Goal: Task Accomplishment & Management: Manage account settings

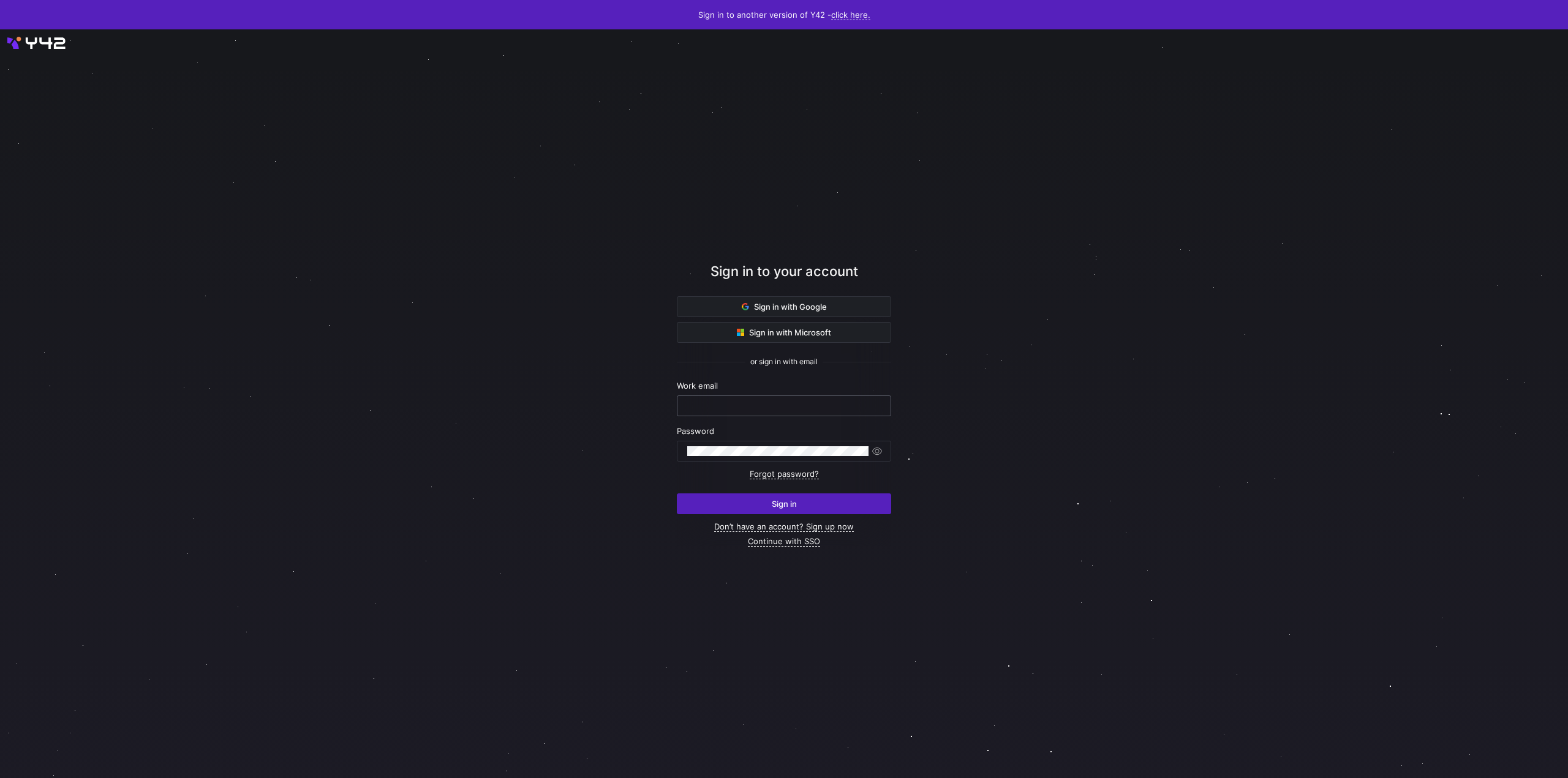
click at [693, 412] on div at bounding box center [784, 406] width 194 height 19
click at [702, 409] on input "text" at bounding box center [784, 405] width 194 height 10
type input "[EMAIL_ADDRESS][DOMAIN_NAME]"
click at [739, 515] on div "Sign in with Google Sign in with Microsoft or sign in with email Work email lau…" at bounding box center [784, 421] width 214 height 250
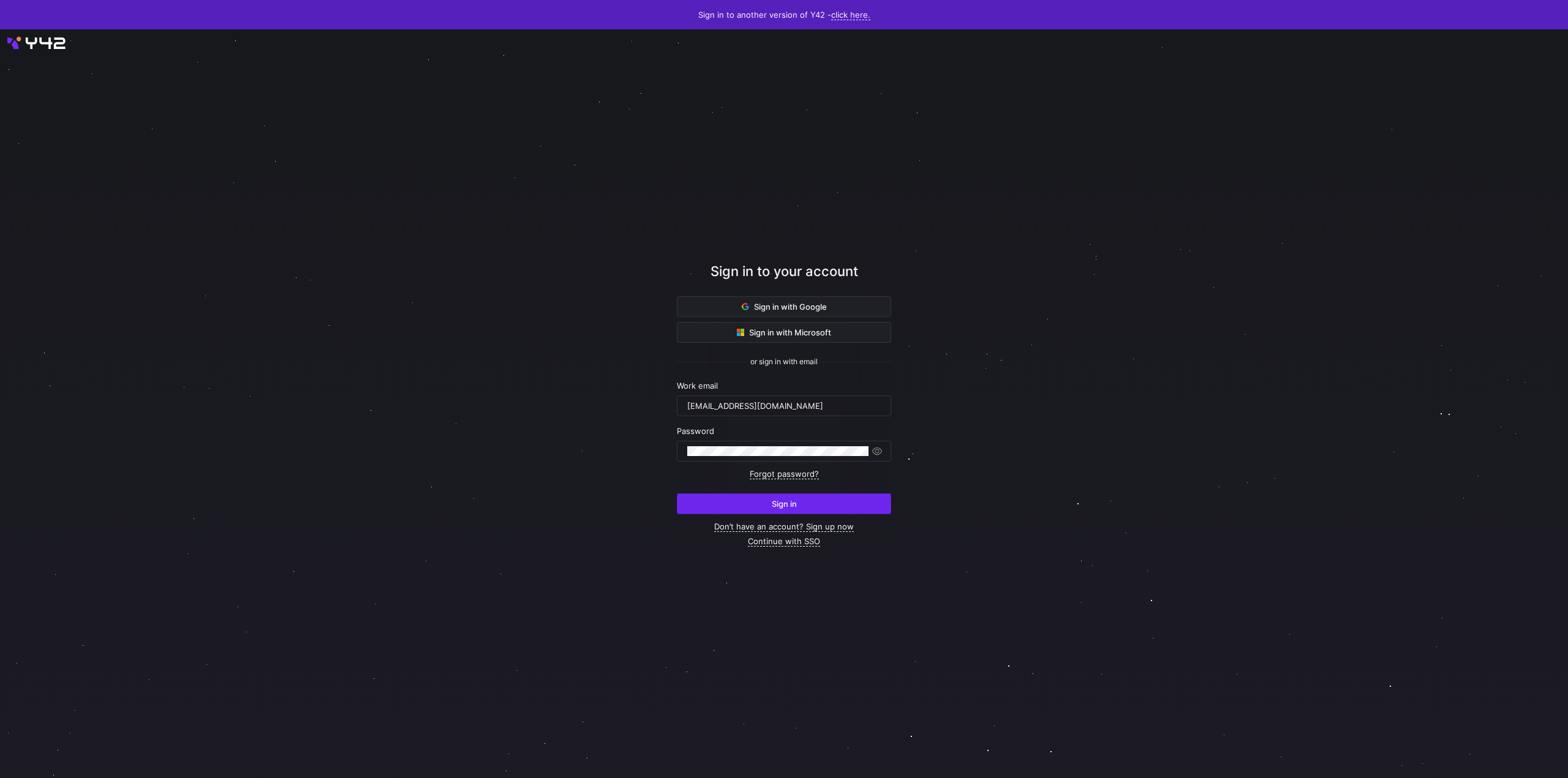
click at [778, 505] on span "Sign in" at bounding box center [784, 503] width 25 height 10
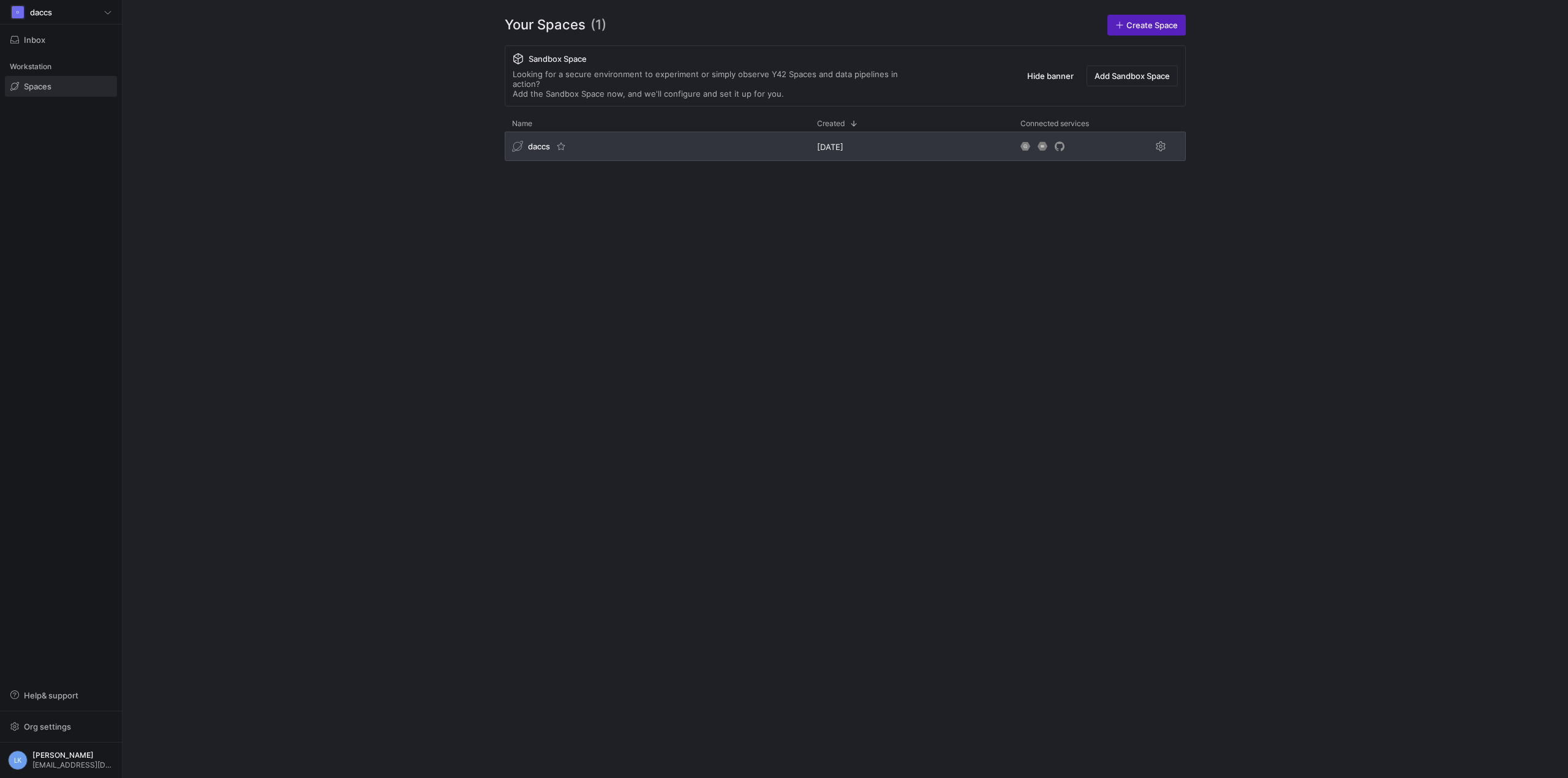
click at [539, 142] on span "daccs" at bounding box center [539, 146] width 22 height 10
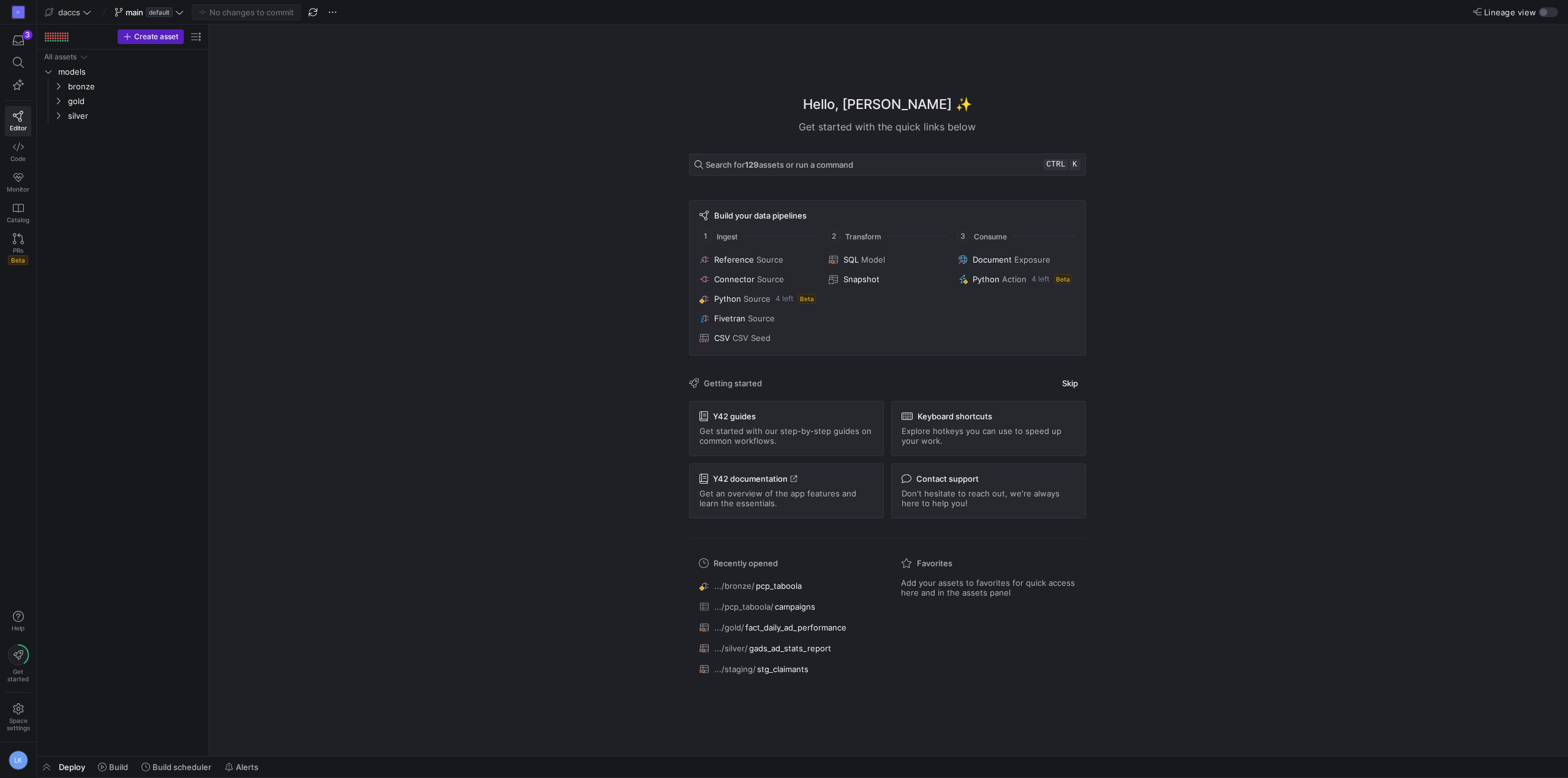
drag, startPoint x: 450, startPoint y: 405, endPoint x: 432, endPoint y: 402, distance: 18.2
click at [447, 405] on div "Hello, [PERSON_NAME] ✨ Get started with the quick links below Search for 129 as…" at bounding box center [888, 390] width 1347 height 731
click at [162, 768] on span "Build scheduler" at bounding box center [182, 767] width 59 height 10
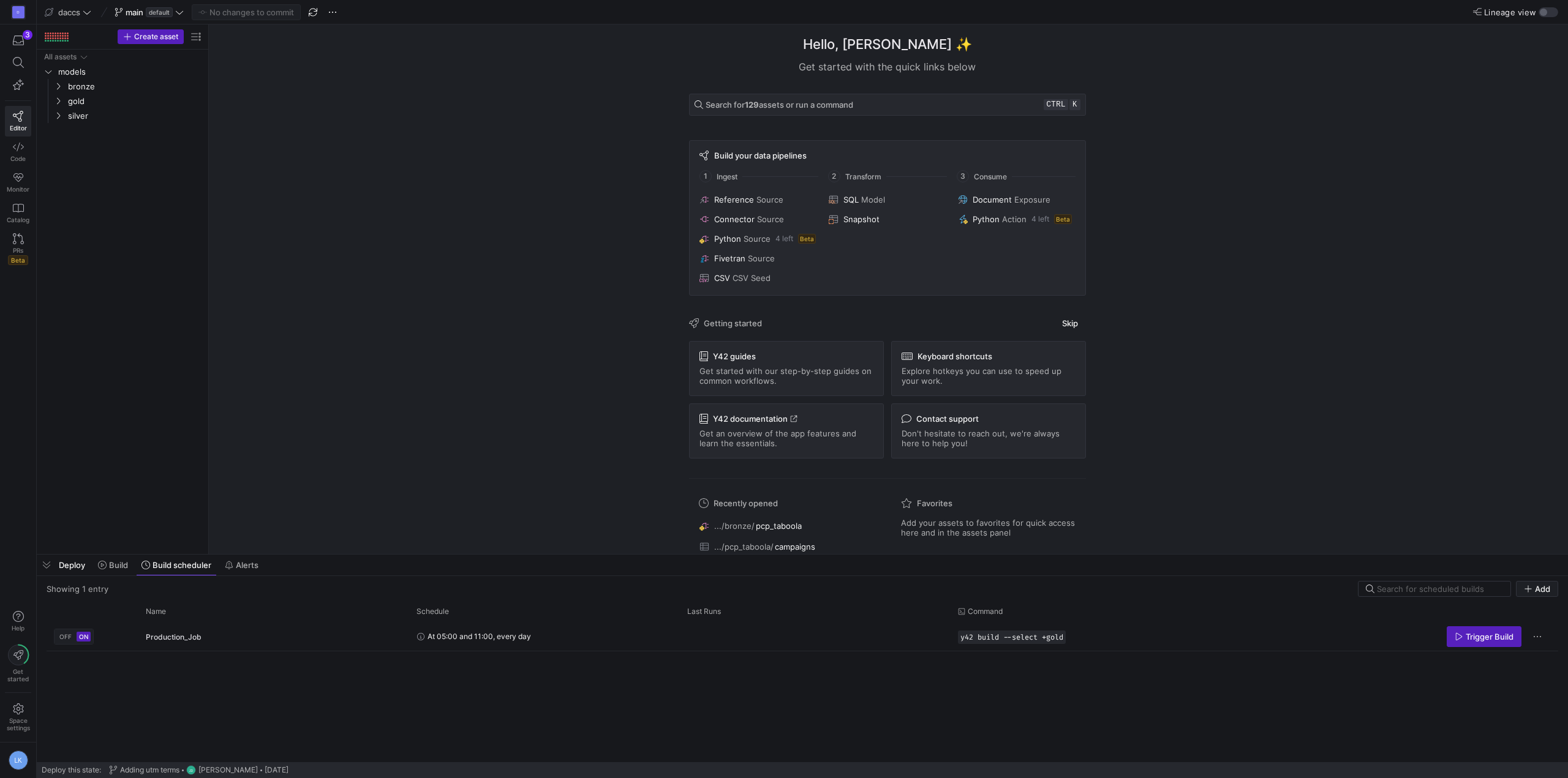
click at [75, 566] on span "Deploy" at bounding box center [72, 565] width 26 height 10
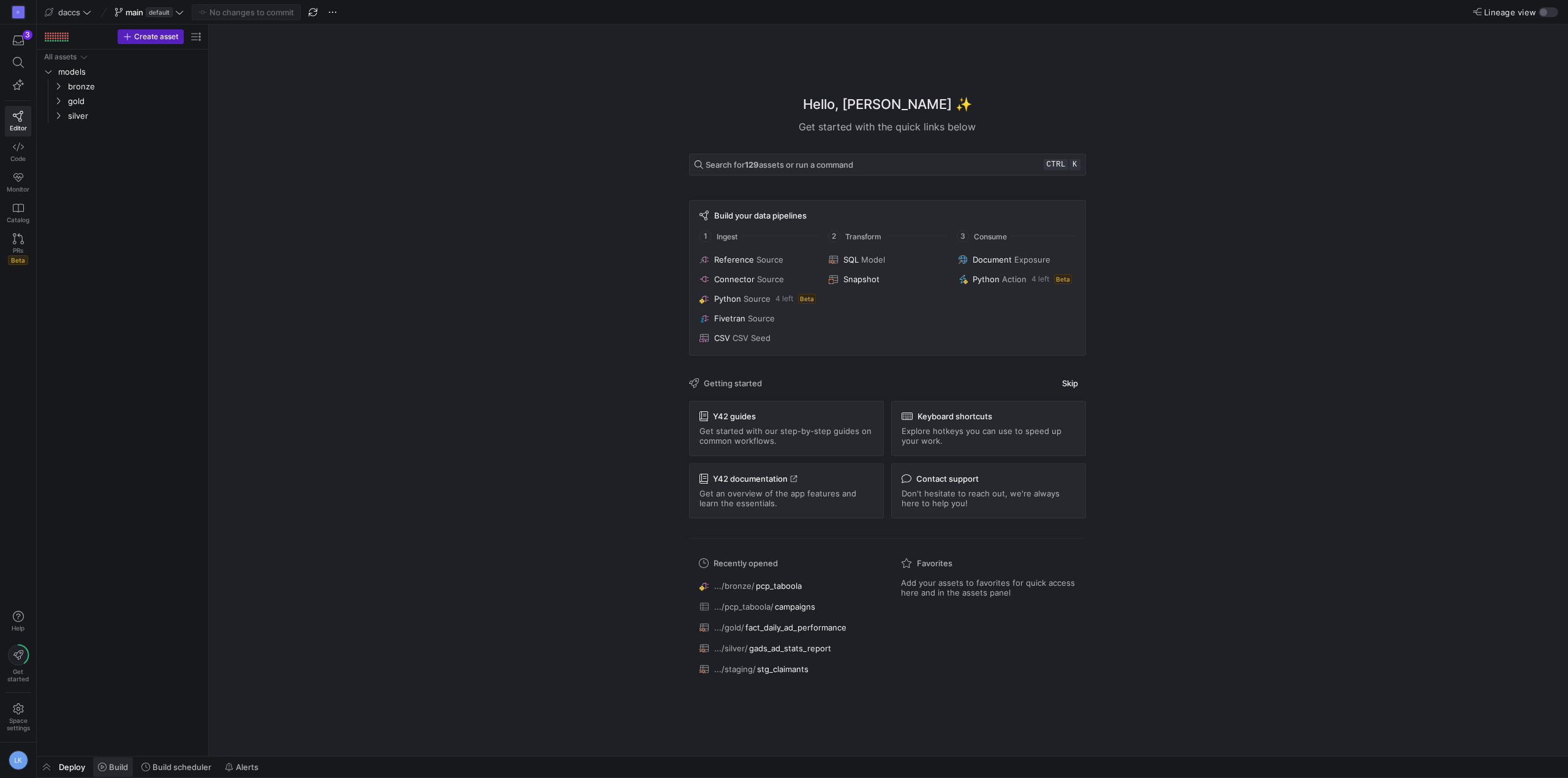
click at [109, 759] on span at bounding box center [113, 767] width 40 height 19
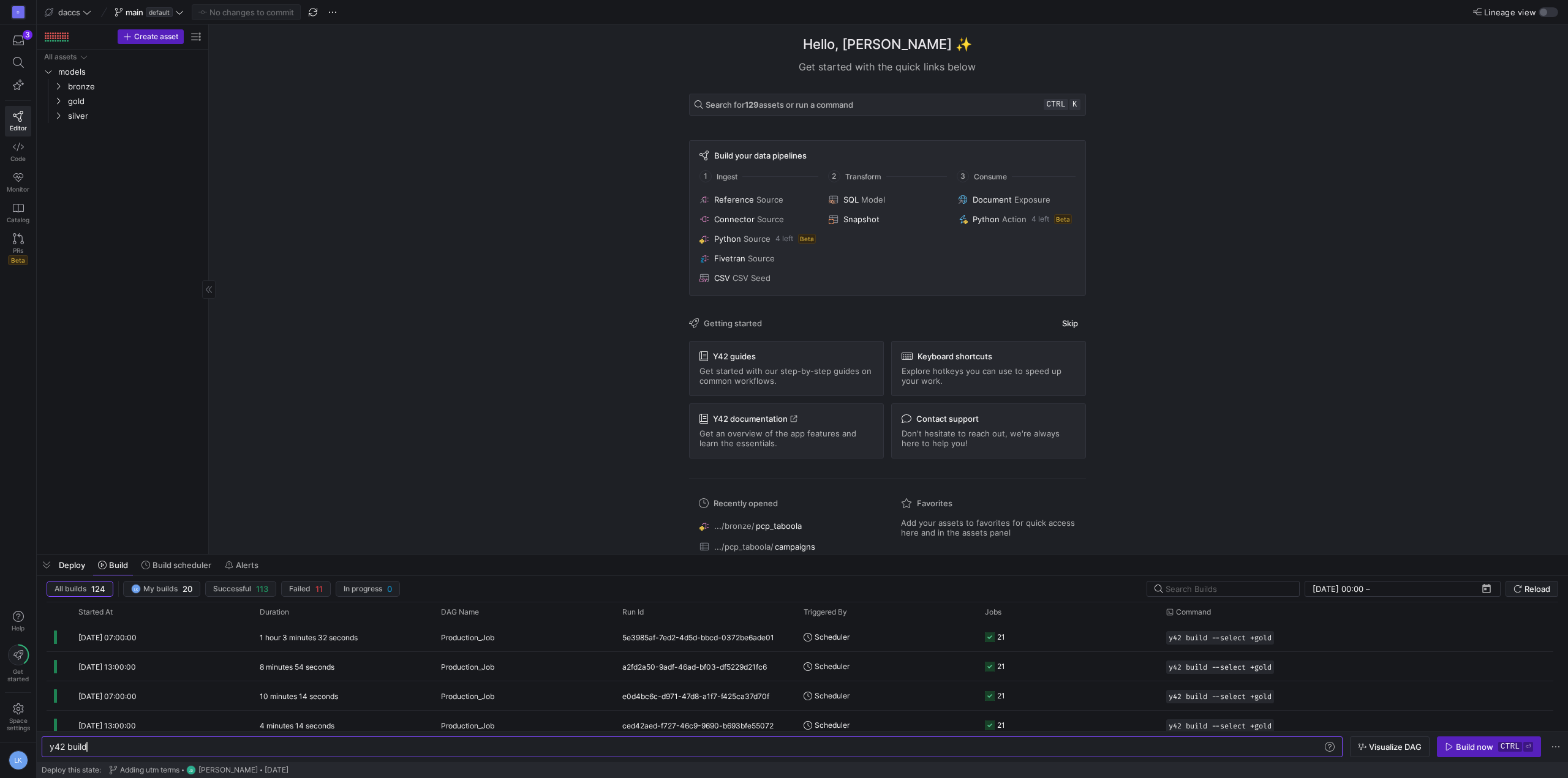
scroll to position [0, 37]
click at [403, 637] on div "1 hour 3 minutes 32 seconds" at bounding box center [343, 637] width 182 height 29
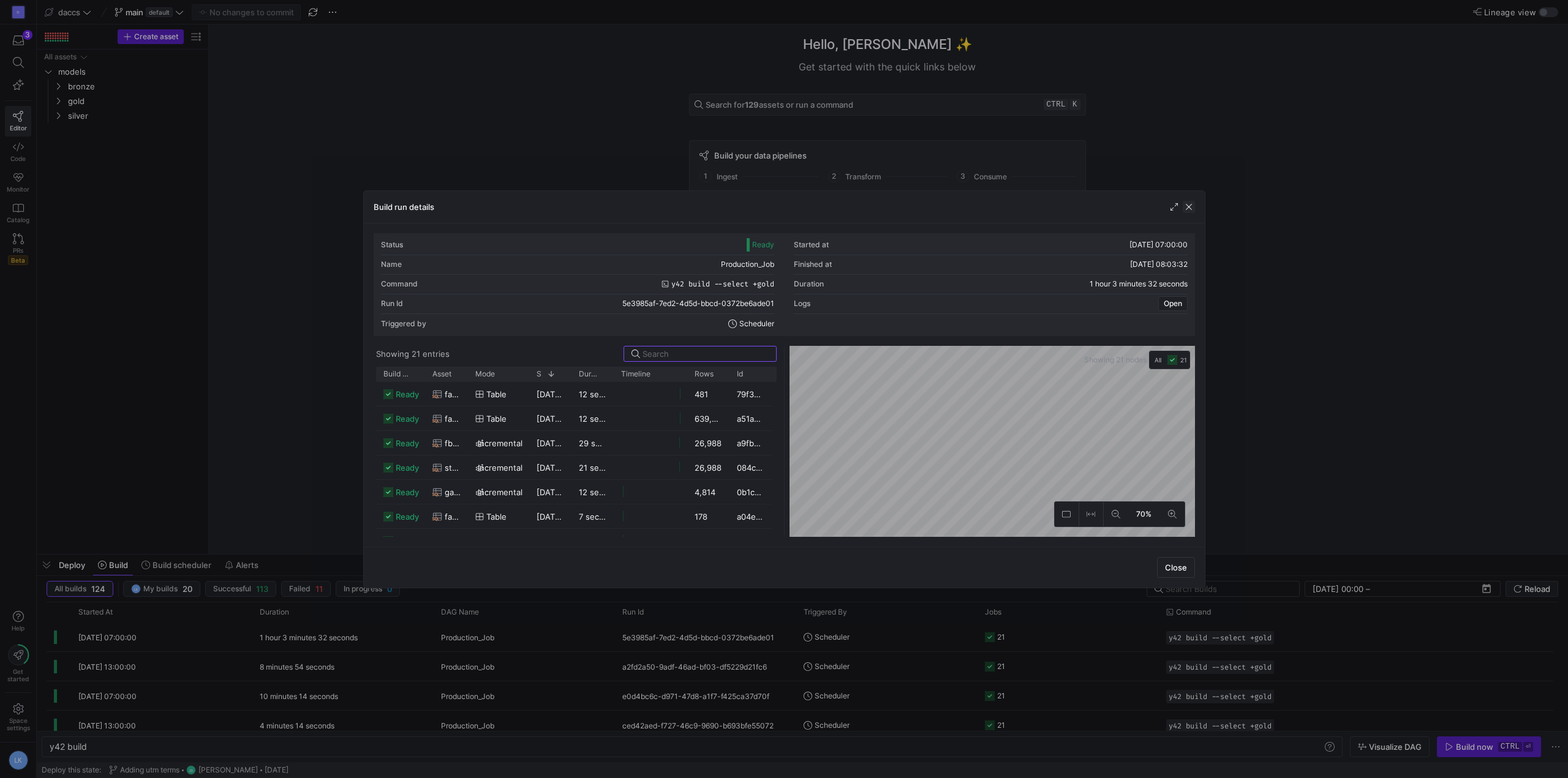
click at [1183, 211] on span "button" at bounding box center [1189, 207] width 12 height 12
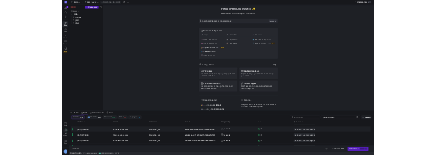
scroll to position [0, 0]
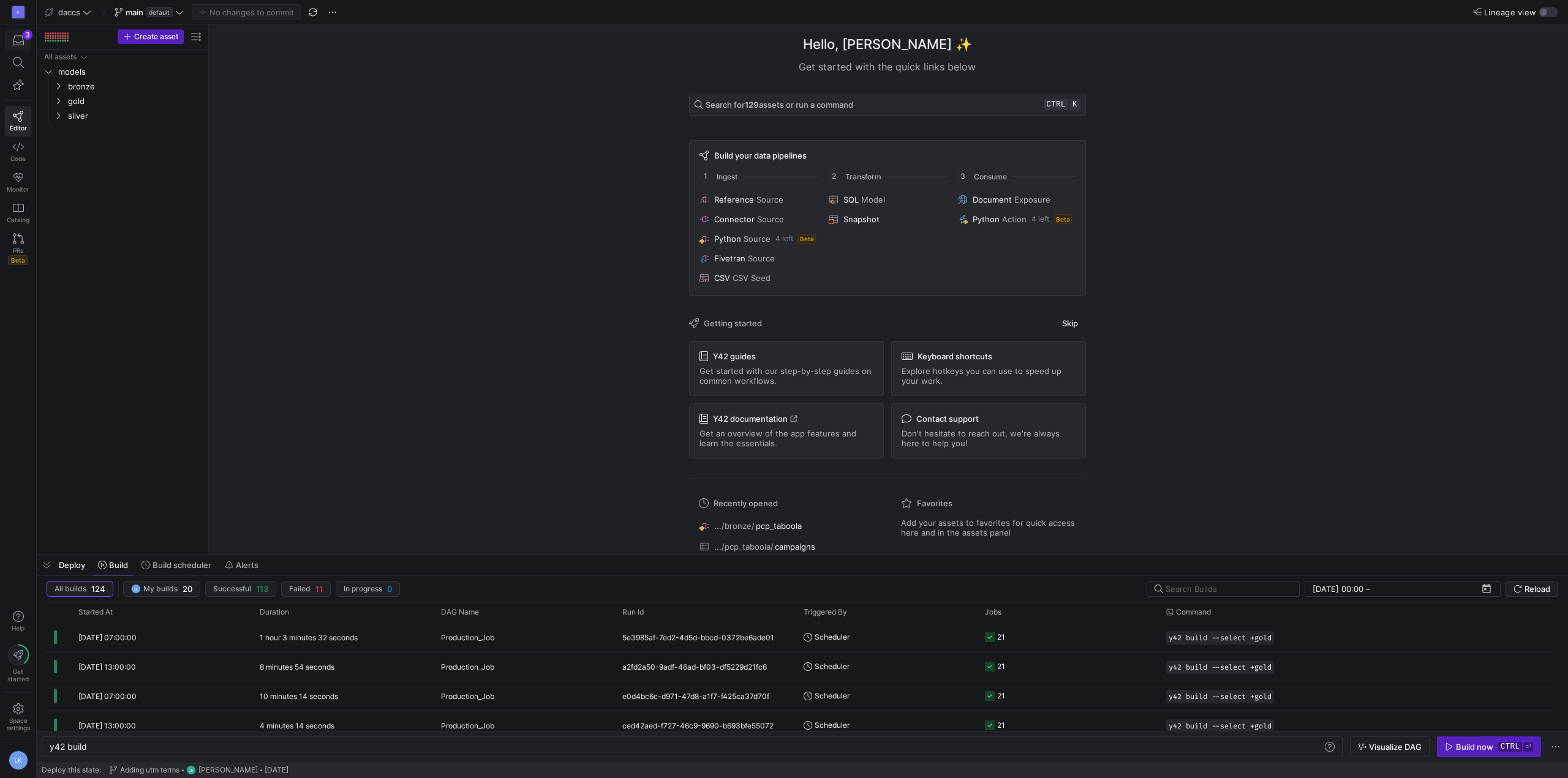
click at [18, 44] on icon "button" at bounding box center [19, 41] width 11 height 11
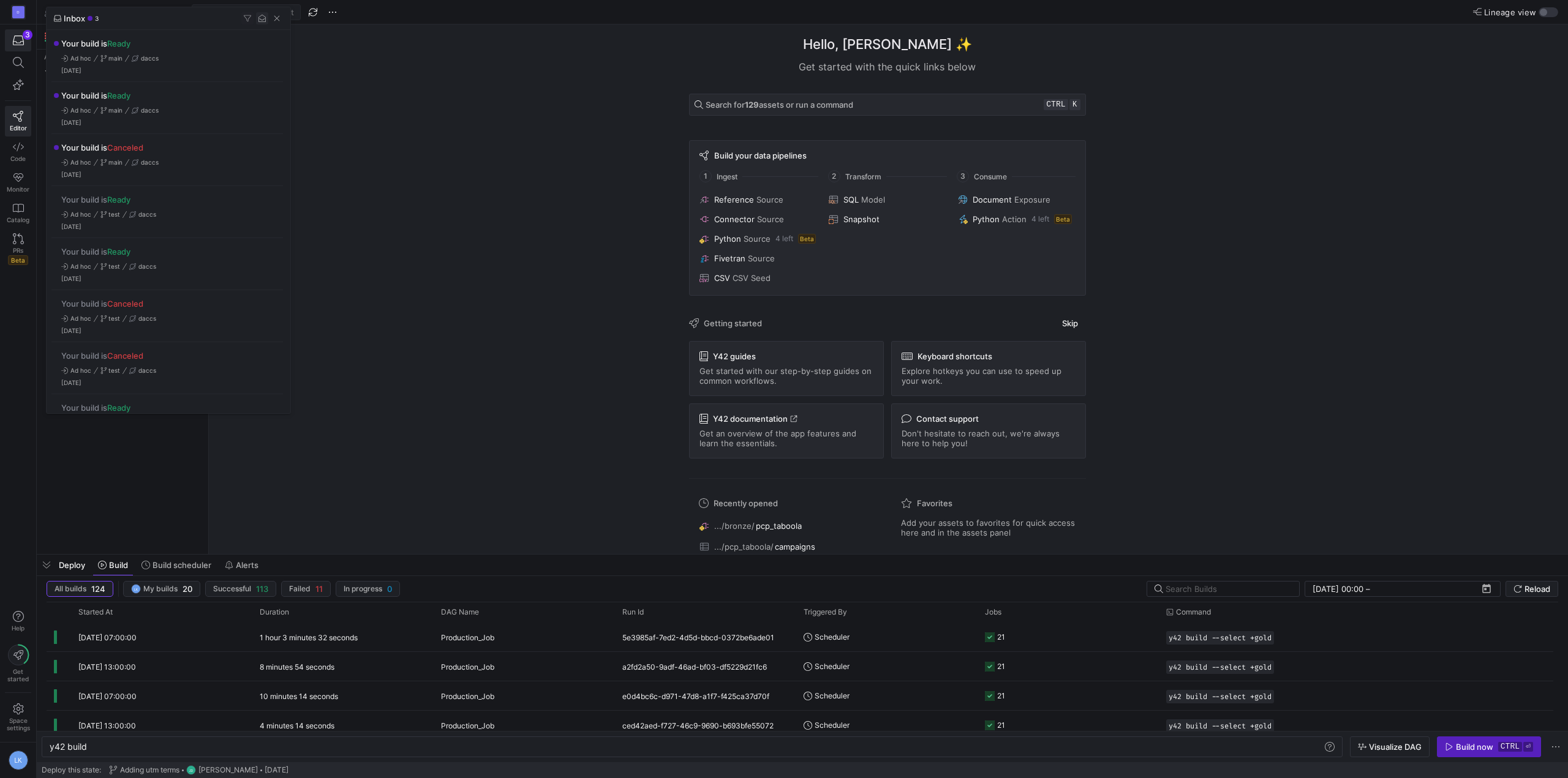
click at [261, 23] on span "button" at bounding box center [262, 19] width 12 height 12
click at [277, 21] on span "button" at bounding box center [277, 19] width 12 height 12
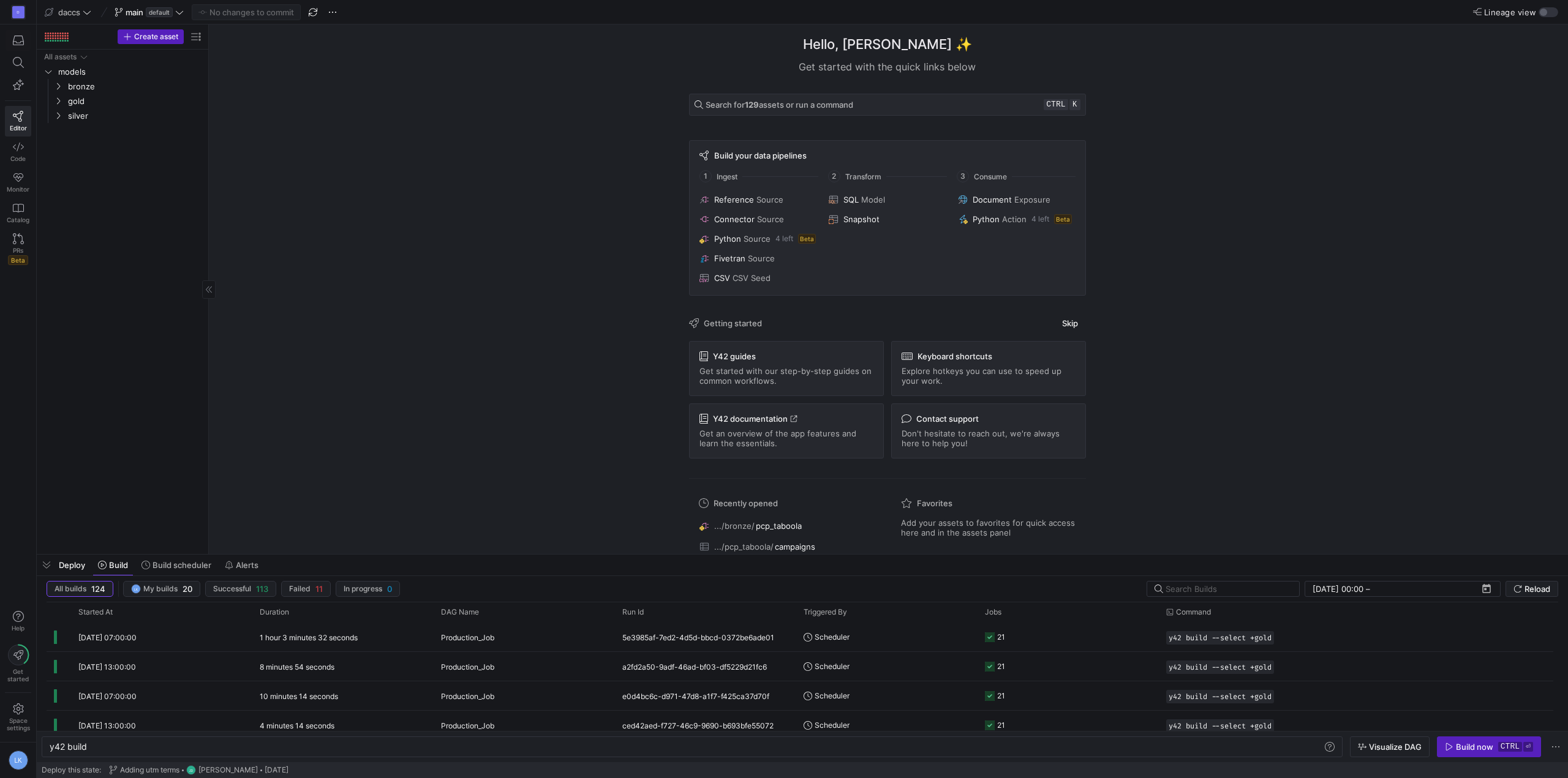
click at [144, 344] on div "All assets models bronze gold silver" at bounding box center [122, 299] width 161 height 500
click at [1352, 273] on div "Hello, [PERSON_NAME] ✨ Get started with the quick links below Search for 129 as…" at bounding box center [888, 289] width 1347 height 530
click at [1267, 205] on div "Hello, [PERSON_NAME] ✨ Get started with the quick links below Search for 129 as…" at bounding box center [888, 289] width 1347 height 530
click at [167, 264] on div "All assets models bronze gold silver" at bounding box center [122, 299] width 161 height 500
click at [148, 19] on span at bounding box center [149, 12] width 74 height 15
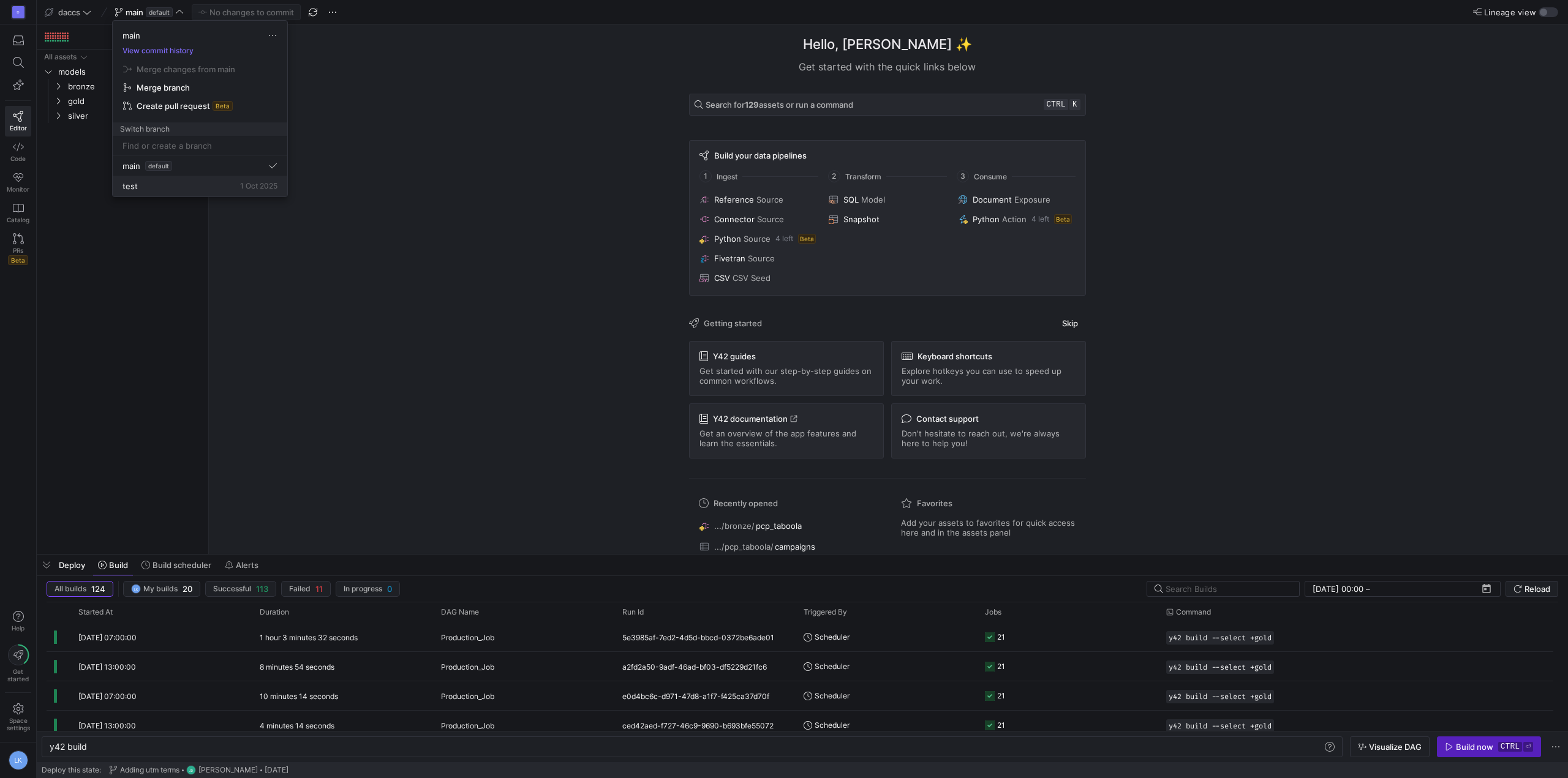
click at [156, 183] on div "test [DATE]" at bounding box center [200, 186] width 155 height 10
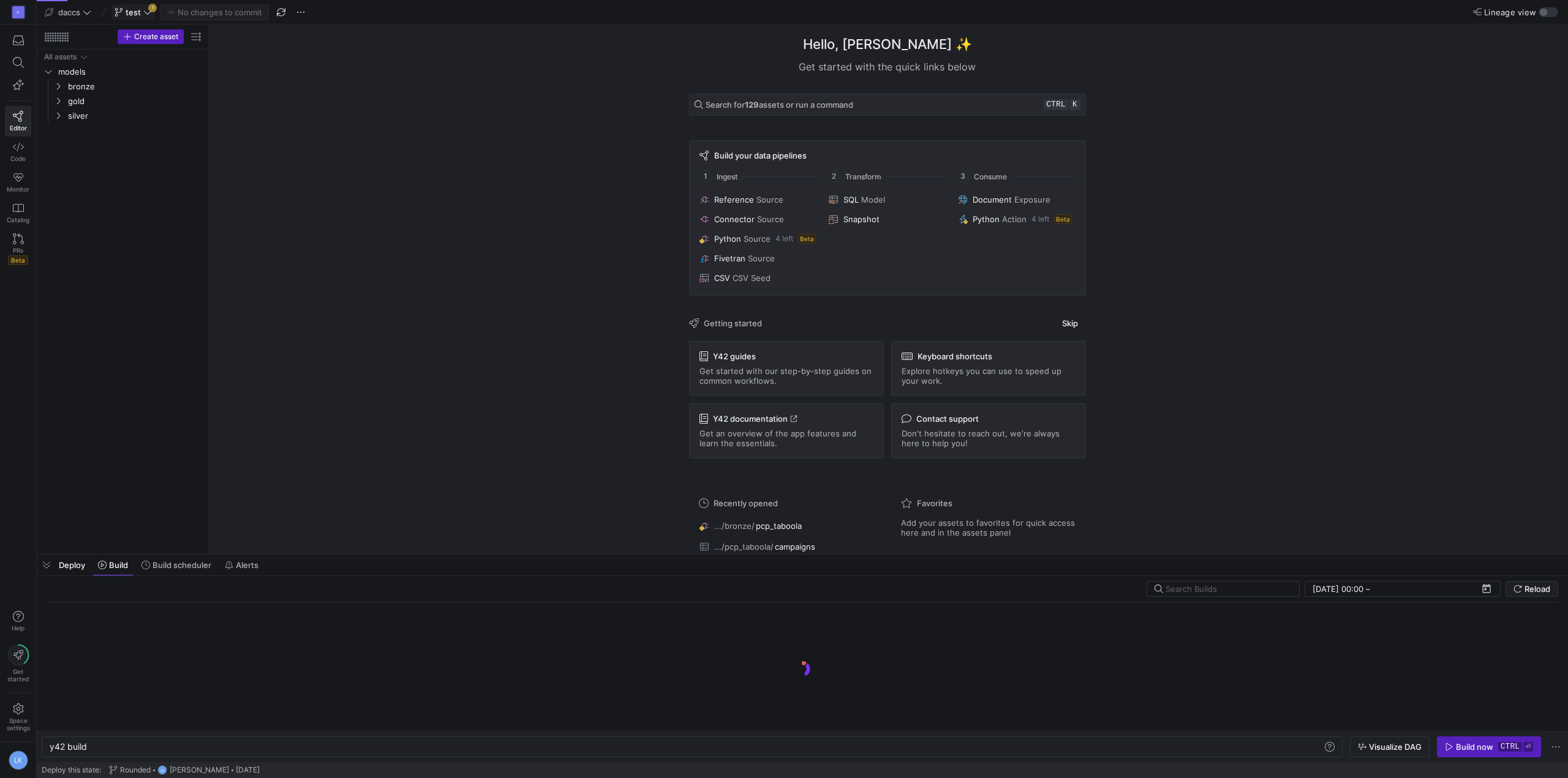
click at [149, 15] on icon at bounding box center [148, 12] width 9 height 9
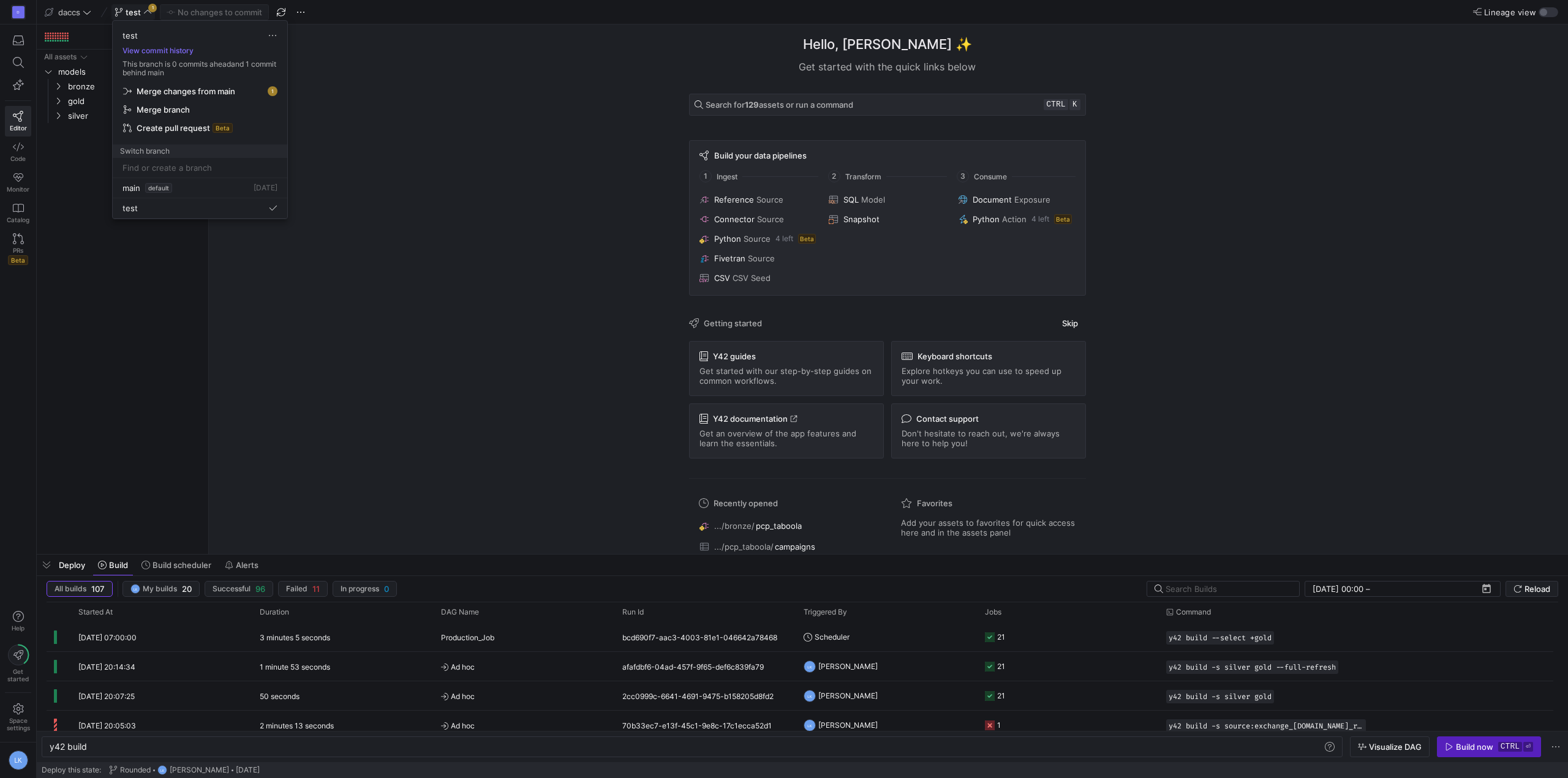
click at [386, 55] on div at bounding box center [784, 389] width 1568 height 778
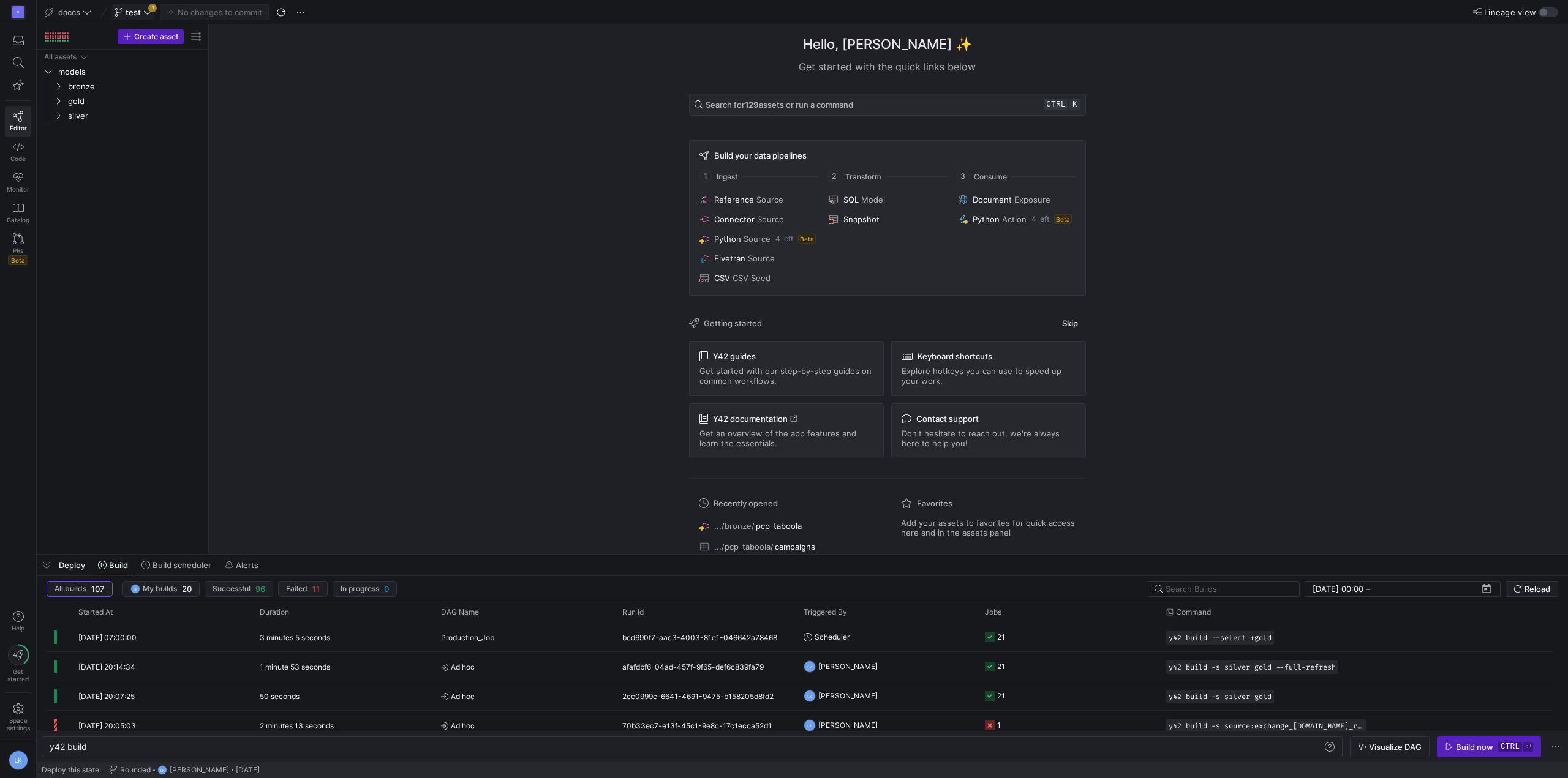
click at [314, 15] on div "daccs test 1 No changes to commit" at bounding box center [293, 12] width 502 height 16
click at [292, 17] on div "daccs test 1 No changes to commit" at bounding box center [293, 12] width 502 height 16
click at [300, 13] on span "button" at bounding box center [301, 12] width 15 height 15
click at [214, 152] on div at bounding box center [784, 389] width 1568 height 778
click at [134, 12] on span "test" at bounding box center [132, 11] width 15 height 10
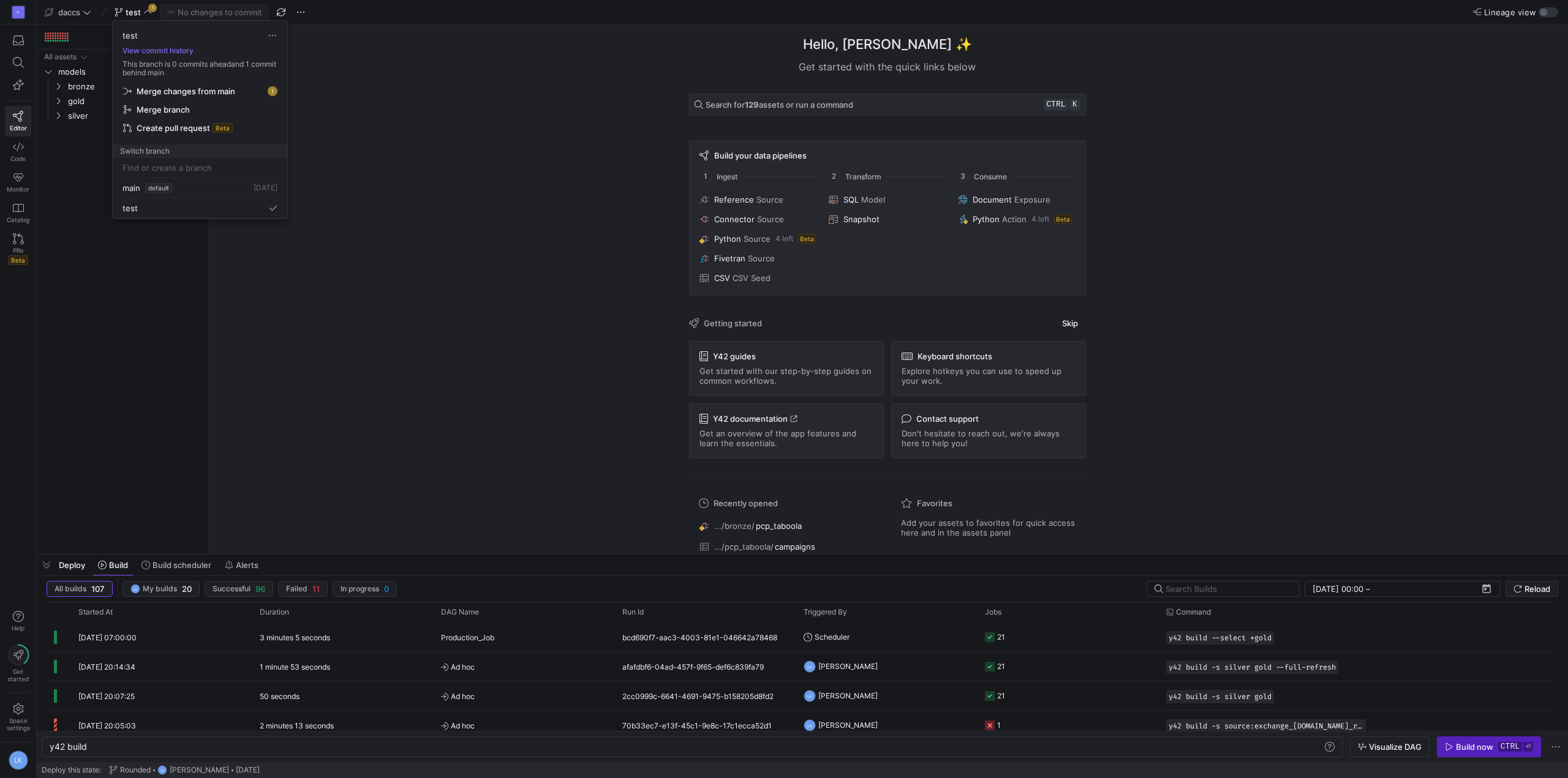
click at [252, 93] on span "Merge changes from main" at bounding box center [200, 91] width 153 height 10
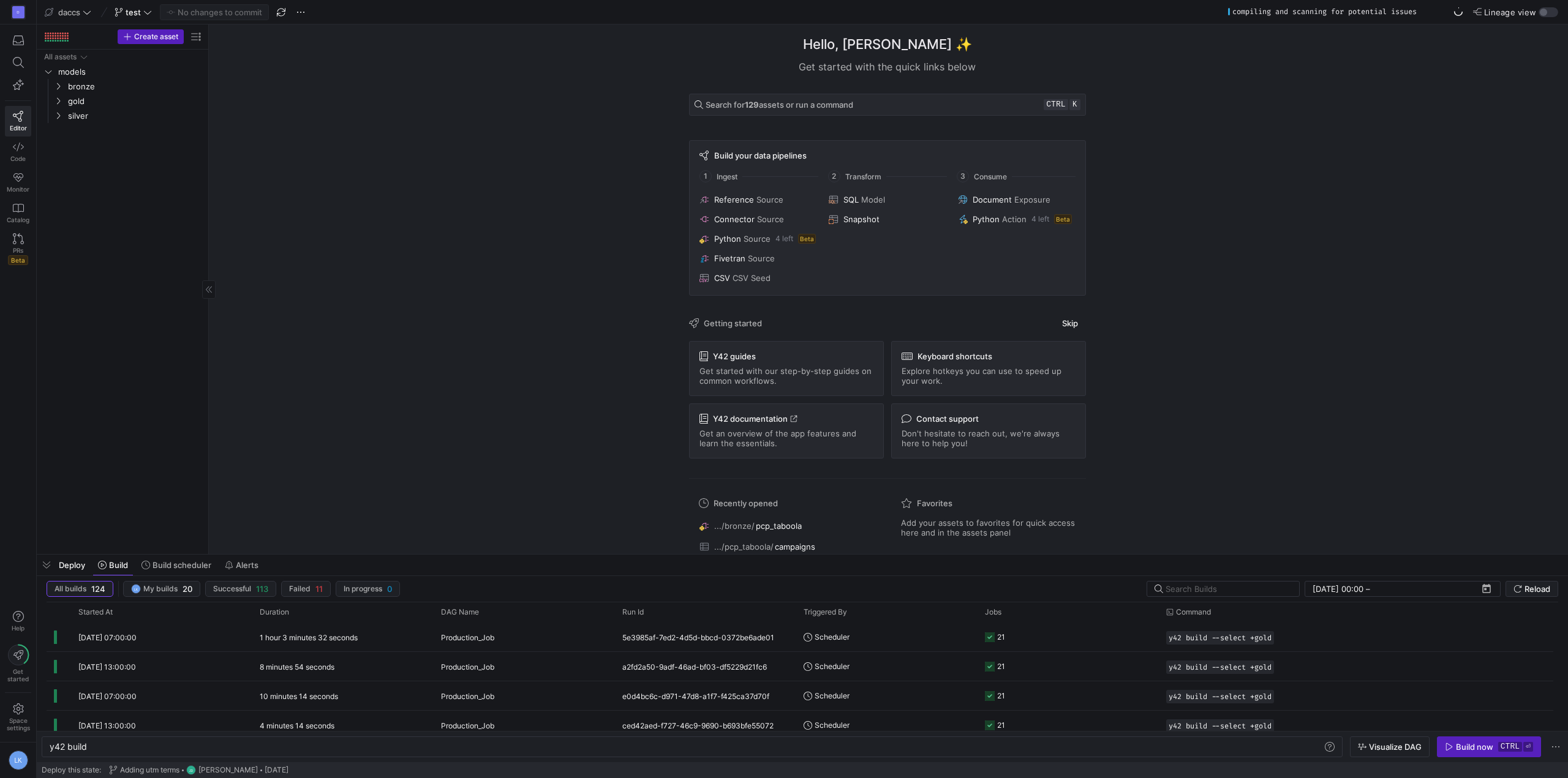
click at [133, 334] on div "All assets models bronze gold silver" at bounding box center [122, 299] width 161 height 500
click at [295, 14] on span "button" at bounding box center [301, 12] width 15 height 15
drag, startPoint x: 145, startPoint y: 367, endPoint x: 204, endPoint y: 290, distance: 97.0
click at [145, 367] on div at bounding box center [784, 389] width 1568 height 778
click at [292, 13] on div "daccs test No changes to commit" at bounding box center [293, 12] width 502 height 16
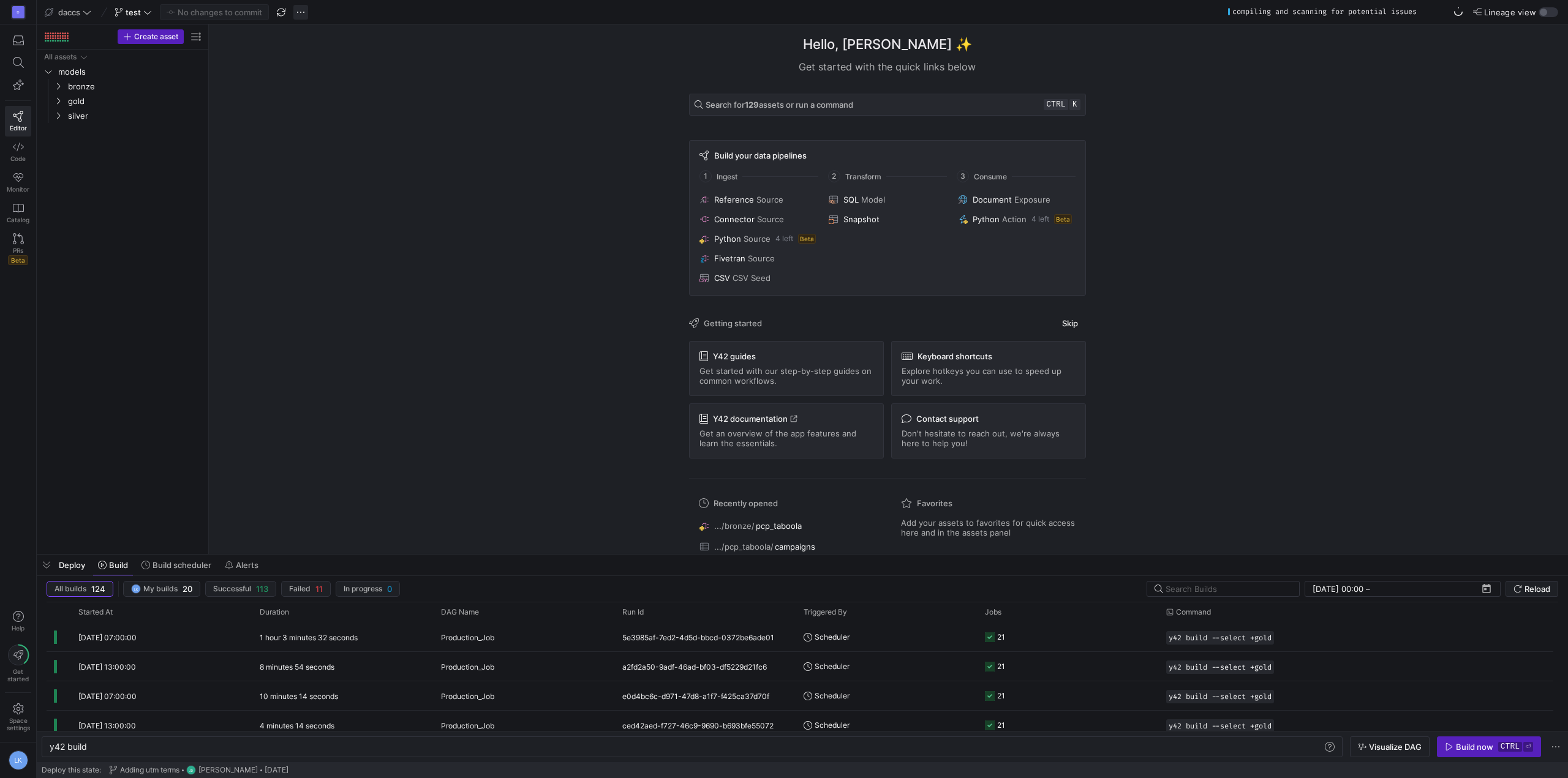
click at [294, 15] on span "button" at bounding box center [301, 12] width 15 height 15
click at [349, 66] on span "Create new branch" at bounding box center [348, 69] width 73 height 10
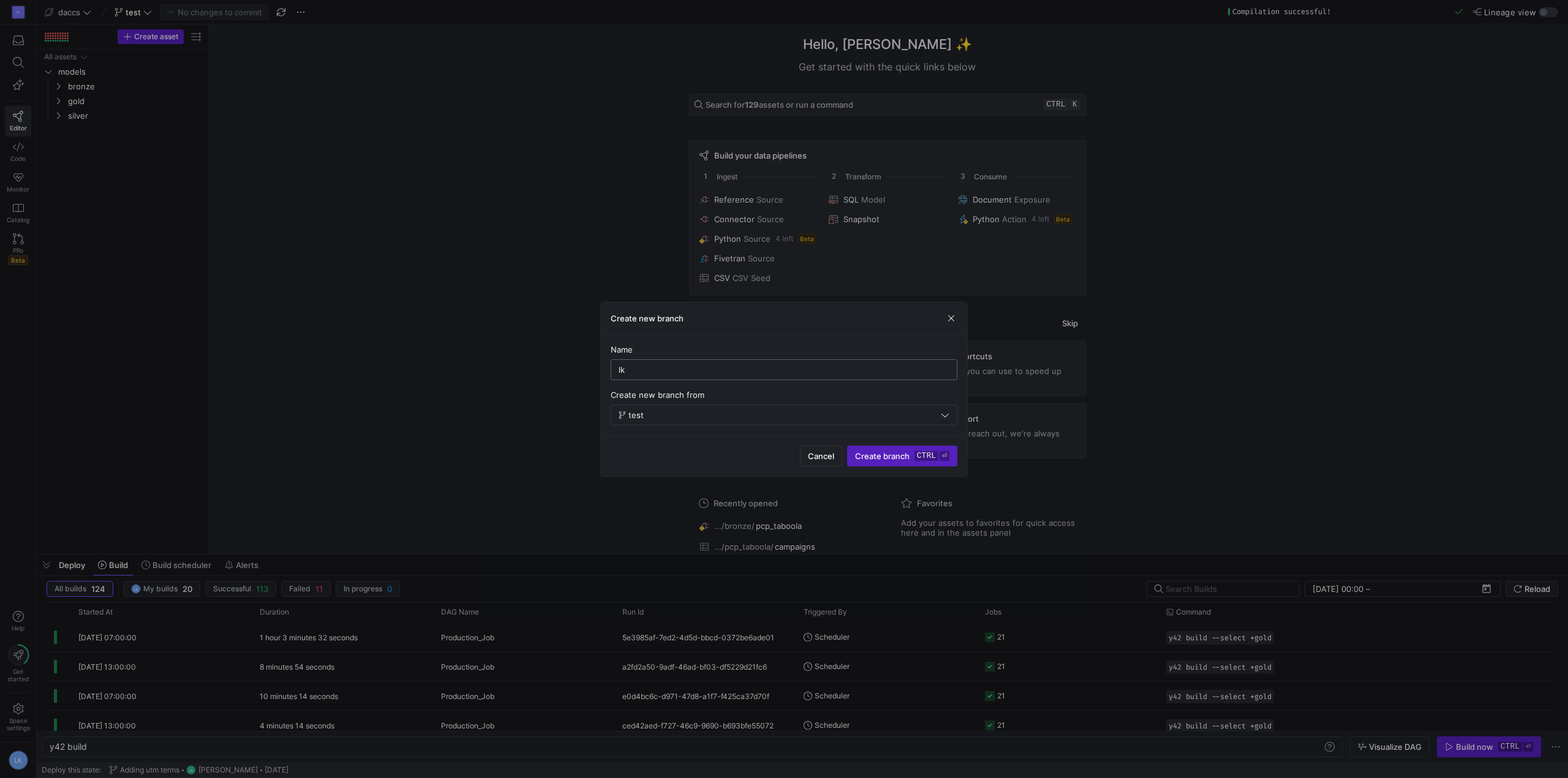
type input "l"
type input "feature/l"
click at [928, 458] on kbd "ctrl" at bounding box center [926, 456] width 24 height 10
click at [759, 370] on input "lk/feature/gold_refactor" at bounding box center [784, 369] width 331 height 10
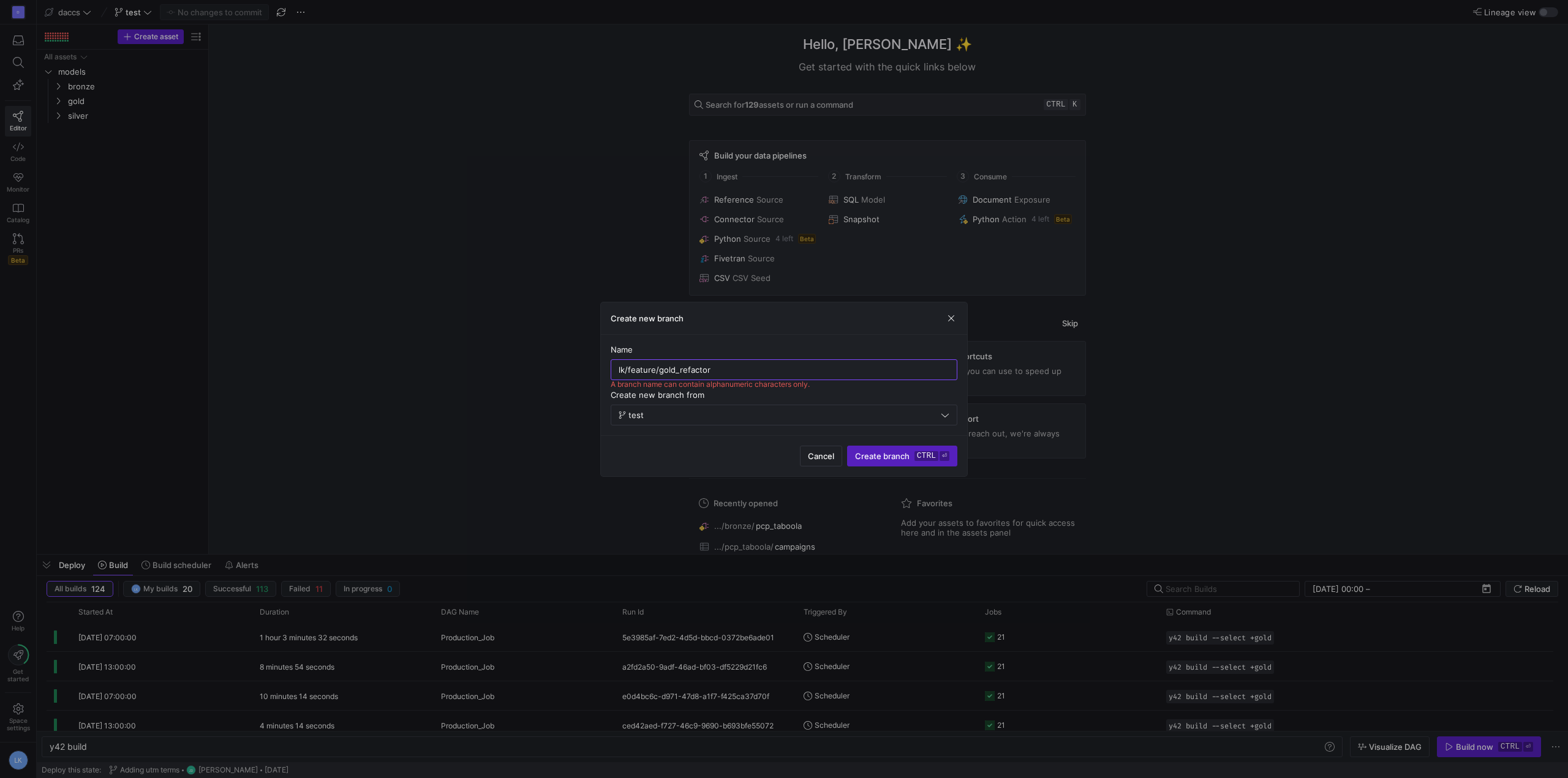
click at [759, 370] on input "lk/feature/gold_refactor" at bounding box center [784, 369] width 331 height 10
type input "l"
type input "lkfeaturegoldrefactor"
click at [888, 464] on span "submit" at bounding box center [903, 456] width 109 height 19
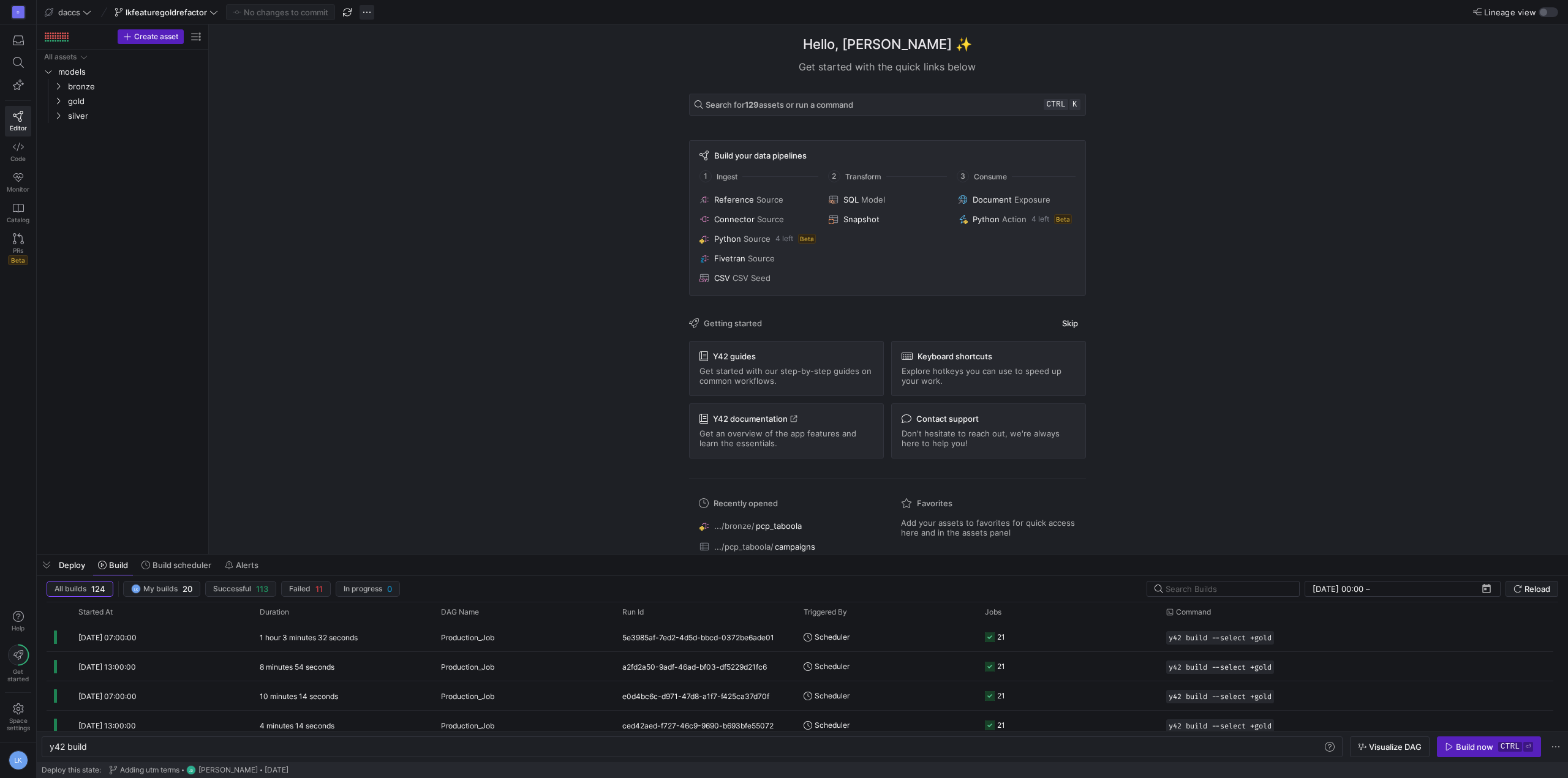
click at [367, 10] on span "button" at bounding box center [367, 12] width 15 height 15
click at [406, 56] on button "Rename branch" at bounding box center [410, 49] width 100 height 19
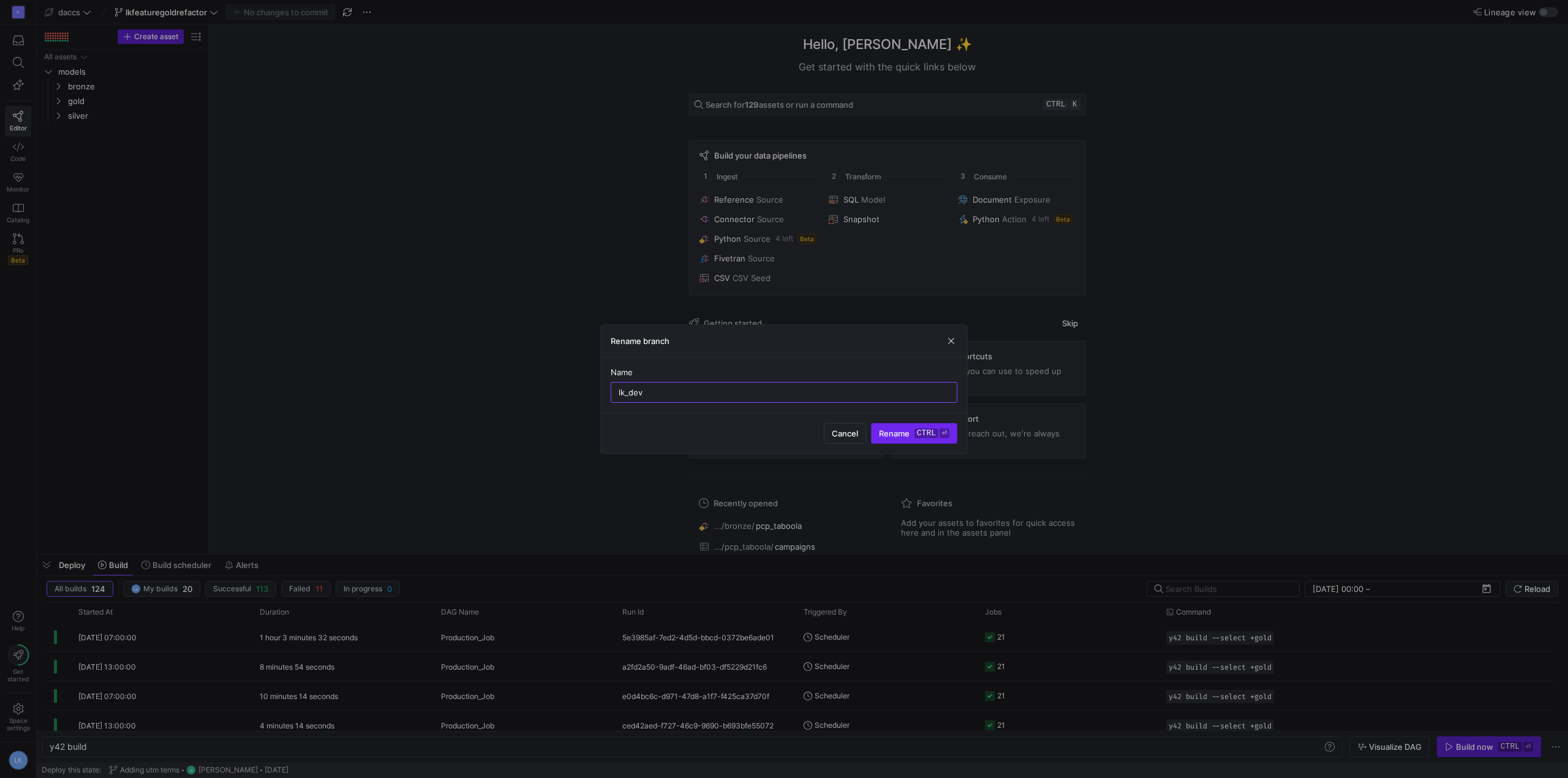
type input "lk_dev"
click at [901, 438] on span "Rename ctrl ⏎" at bounding box center [914, 433] width 71 height 10
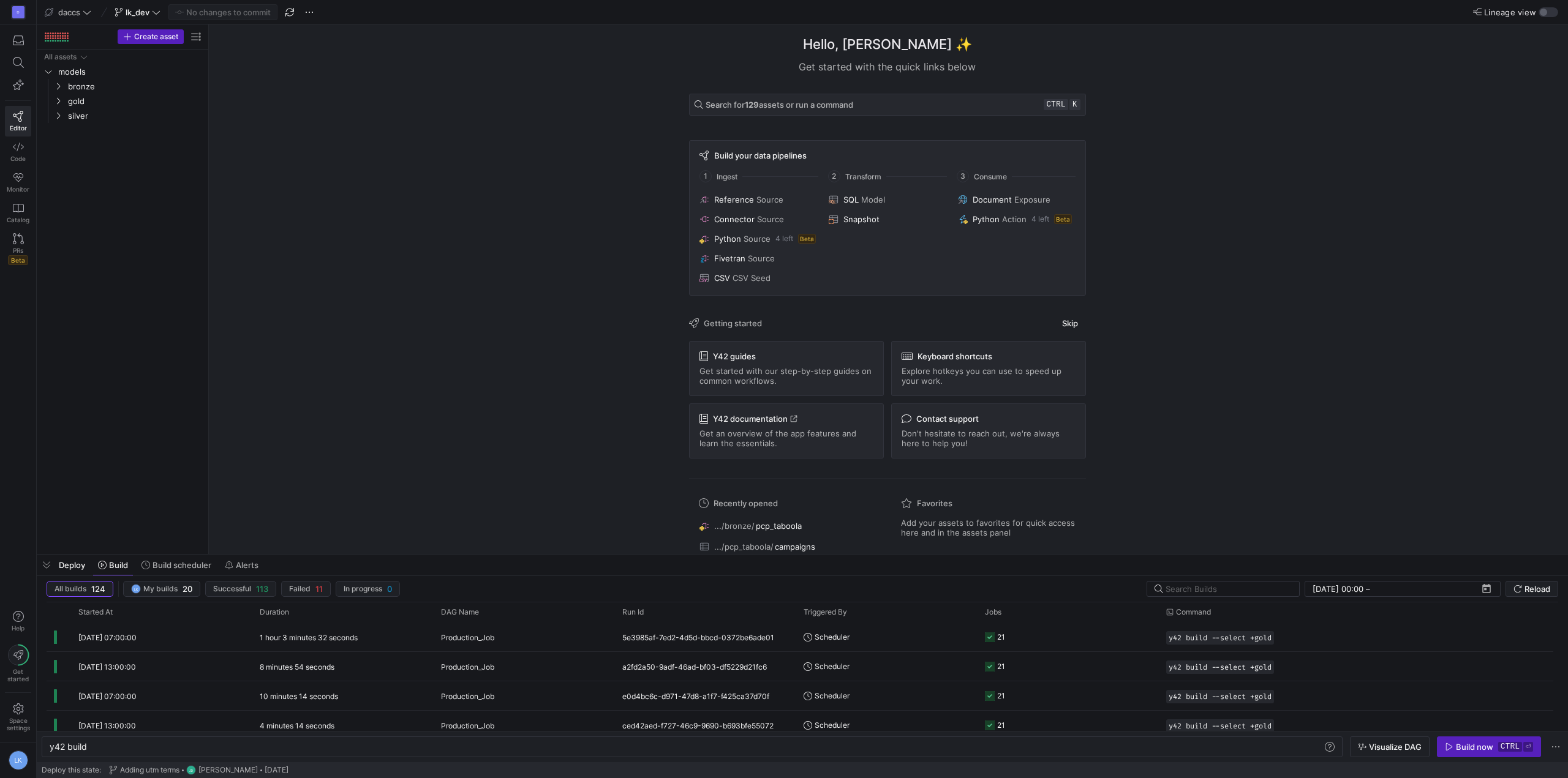
drag, startPoint x: 1464, startPoint y: 163, endPoint x: 561, endPoint y: 274, distance: 909.8
click at [1463, 164] on div "Hello, [PERSON_NAME] ✨ Get started with the quick links below Search for 129 as…" at bounding box center [888, 289] width 1347 height 530
click at [158, 197] on div "All assets models bronze gold silver" at bounding box center [122, 299] width 161 height 500
click at [65, 117] on span "silver" at bounding box center [127, 115] width 151 height 13
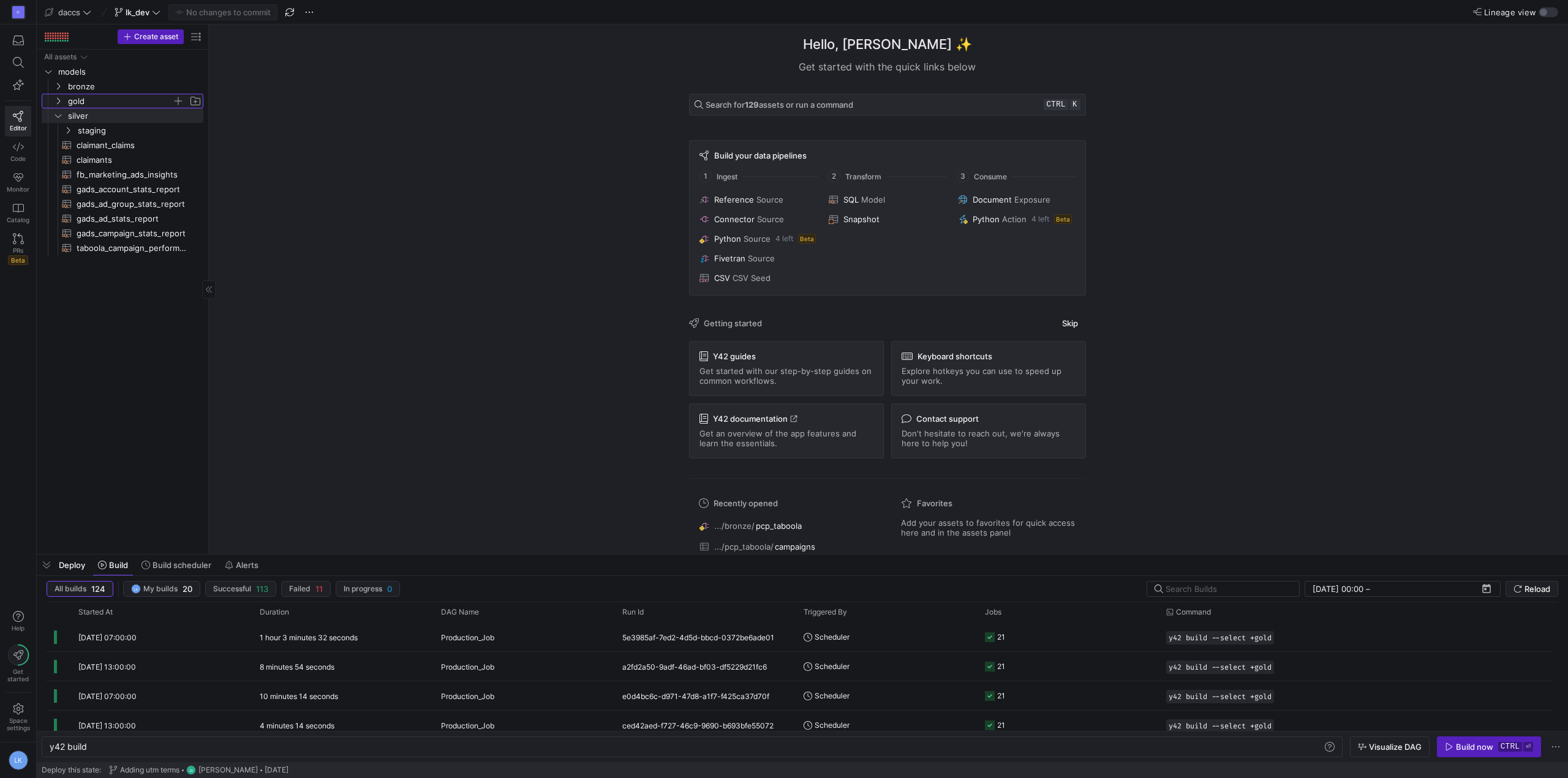
click at [61, 97] on icon "Press SPACE to select this row." at bounding box center [58, 100] width 9 height 7
click at [111, 402] on div "All assets models bronze gold silver staging claimant_claims​​​​​​​​​​ claimant…" at bounding box center [122, 299] width 161 height 500
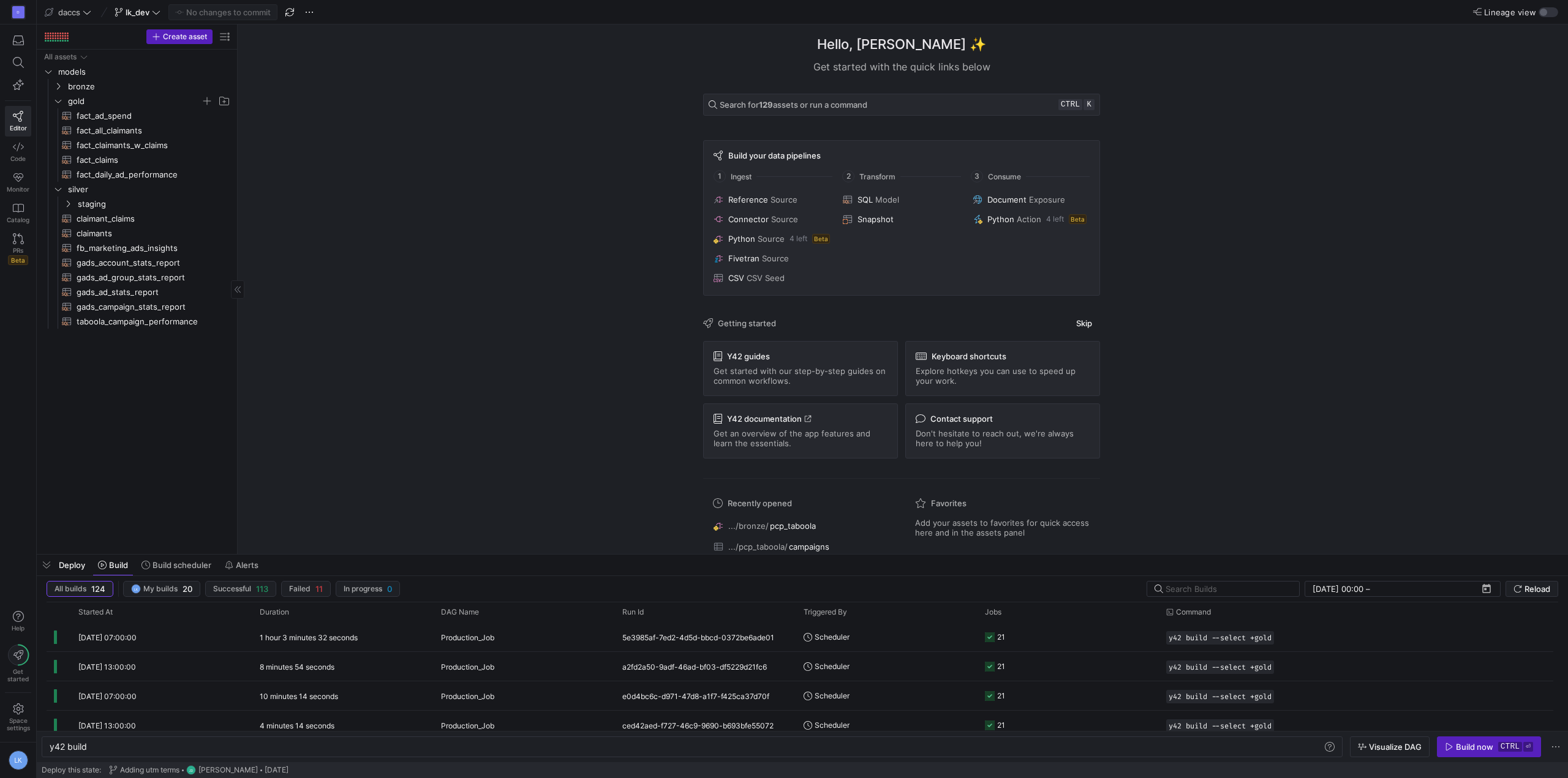
click at [176, 382] on div "All assets models bronze gold silver staging claimant_claims​​​​​​​​​​ claimant…" at bounding box center [137, 299] width 190 height 500
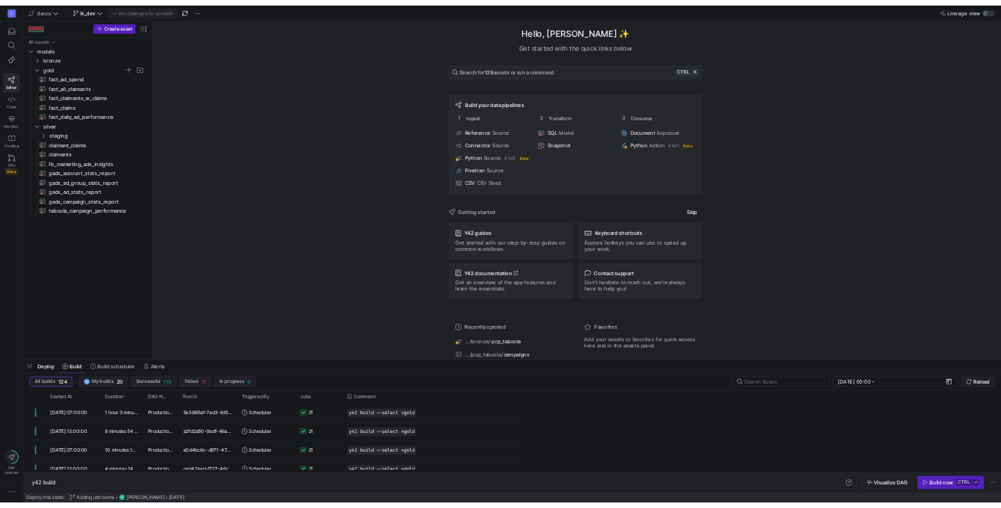
scroll to position [0, 42]
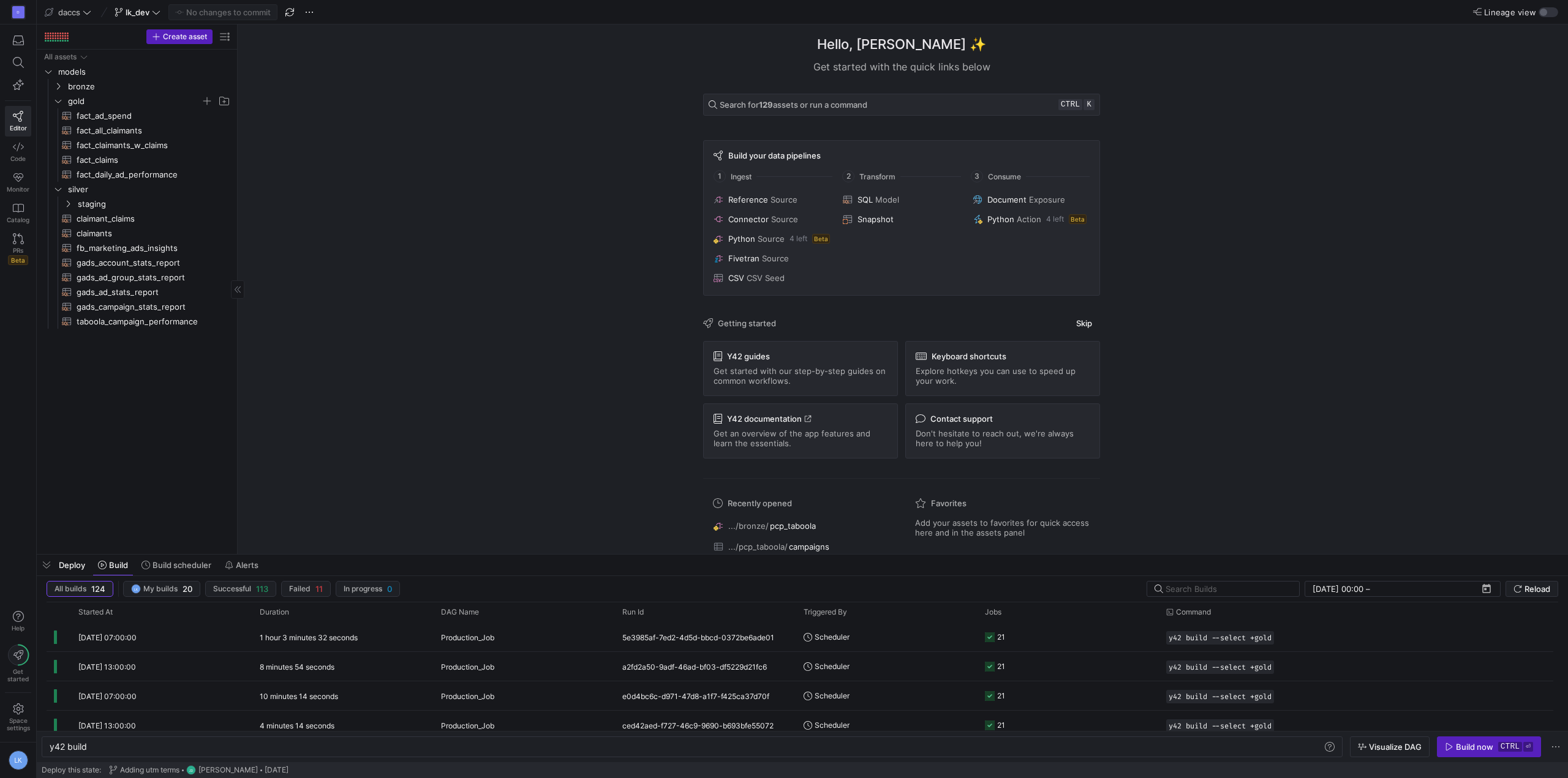
click at [167, 431] on div "All assets models bronze gold silver staging claimant_claims​​​​​​​​​​ claimant…" at bounding box center [137, 299] width 190 height 500
click at [152, 420] on div "All assets models bronze gold silver staging claimant_claims​​​​​​​​​​ claimant…" at bounding box center [137, 299] width 190 height 500
click at [56, 189] on icon "Press SPACE to select this row." at bounding box center [58, 189] width 9 height 7
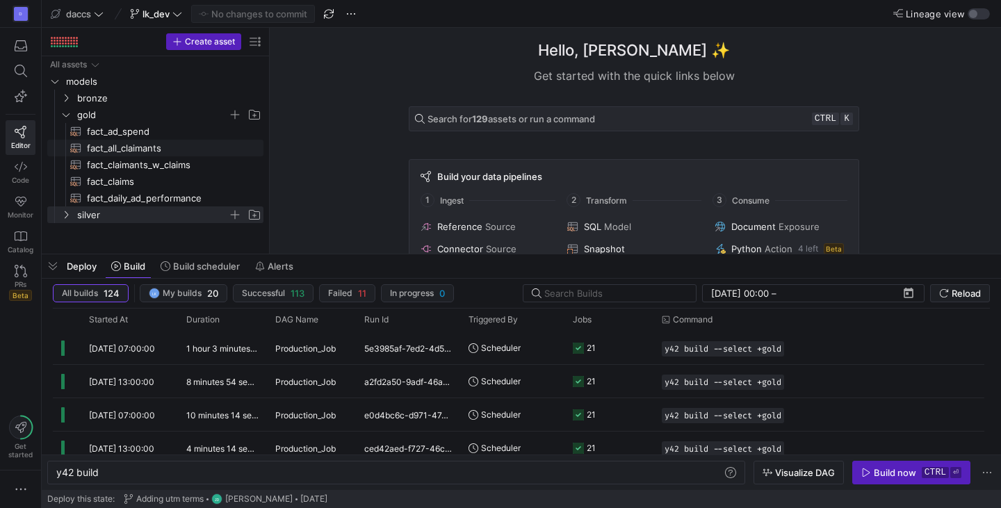
click at [153, 142] on span "fact_all_claimants​​​​​​​​​​" at bounding box center [167, 148] width 161 height 16
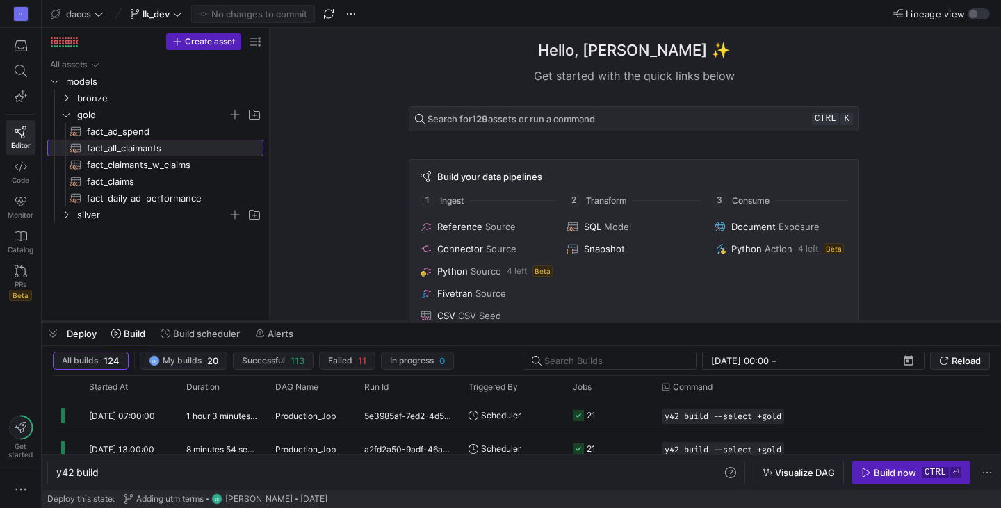
drag, startPoint x: 638, startPoint y: 255, endPoint x: 637, endPoint y: 322, distance: 67.4
click at [637, 322] on div at bounding box center [521, 322] width 959 height 6
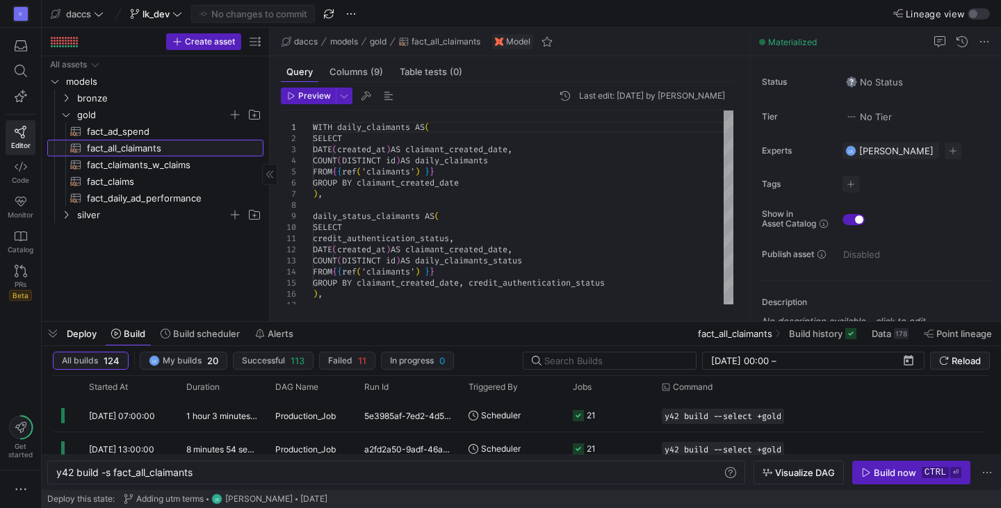
type textarea "y42 build -s fact_all_claimants"
